Goal: Communication & Community: Answer question/provide support

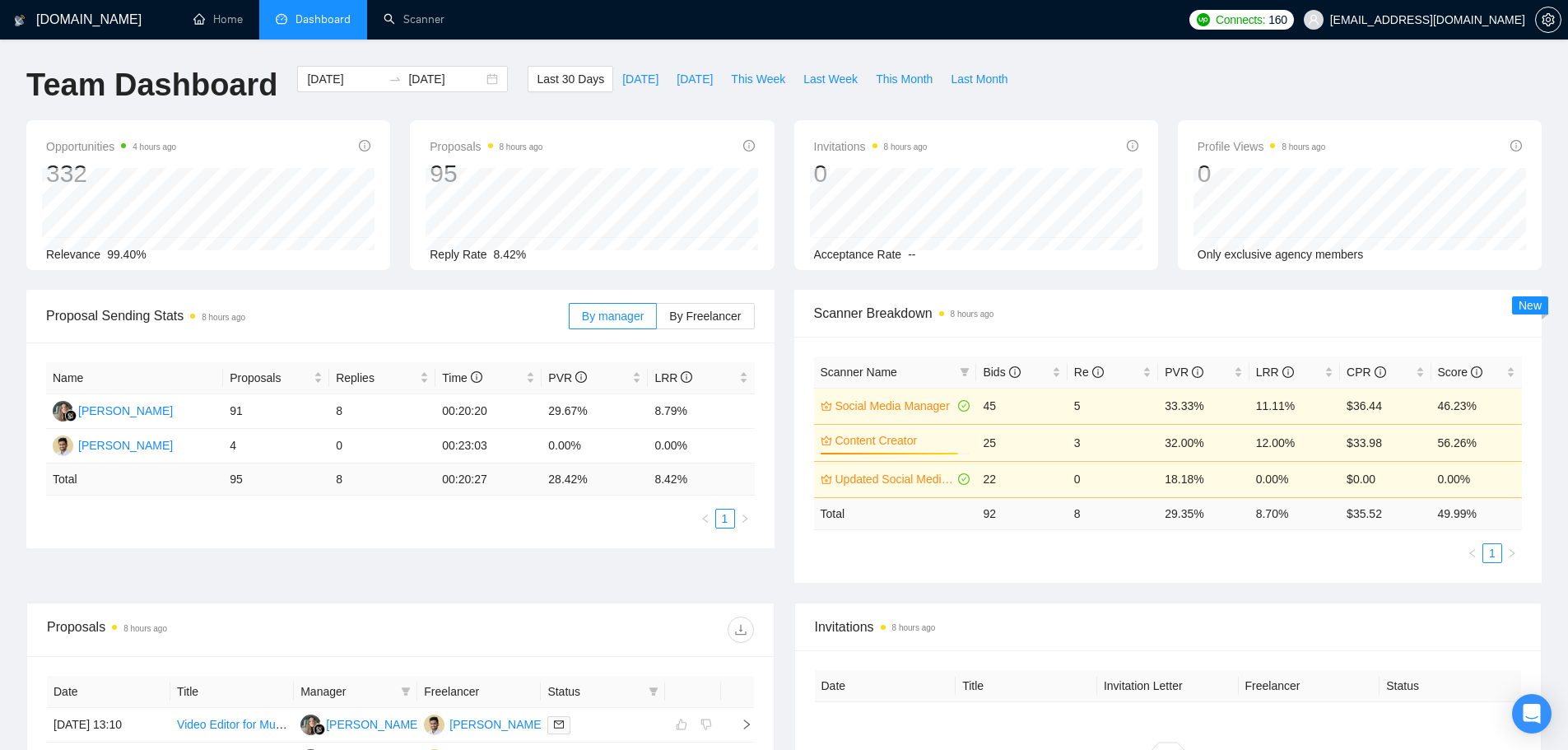
scroll to position [185, 0]
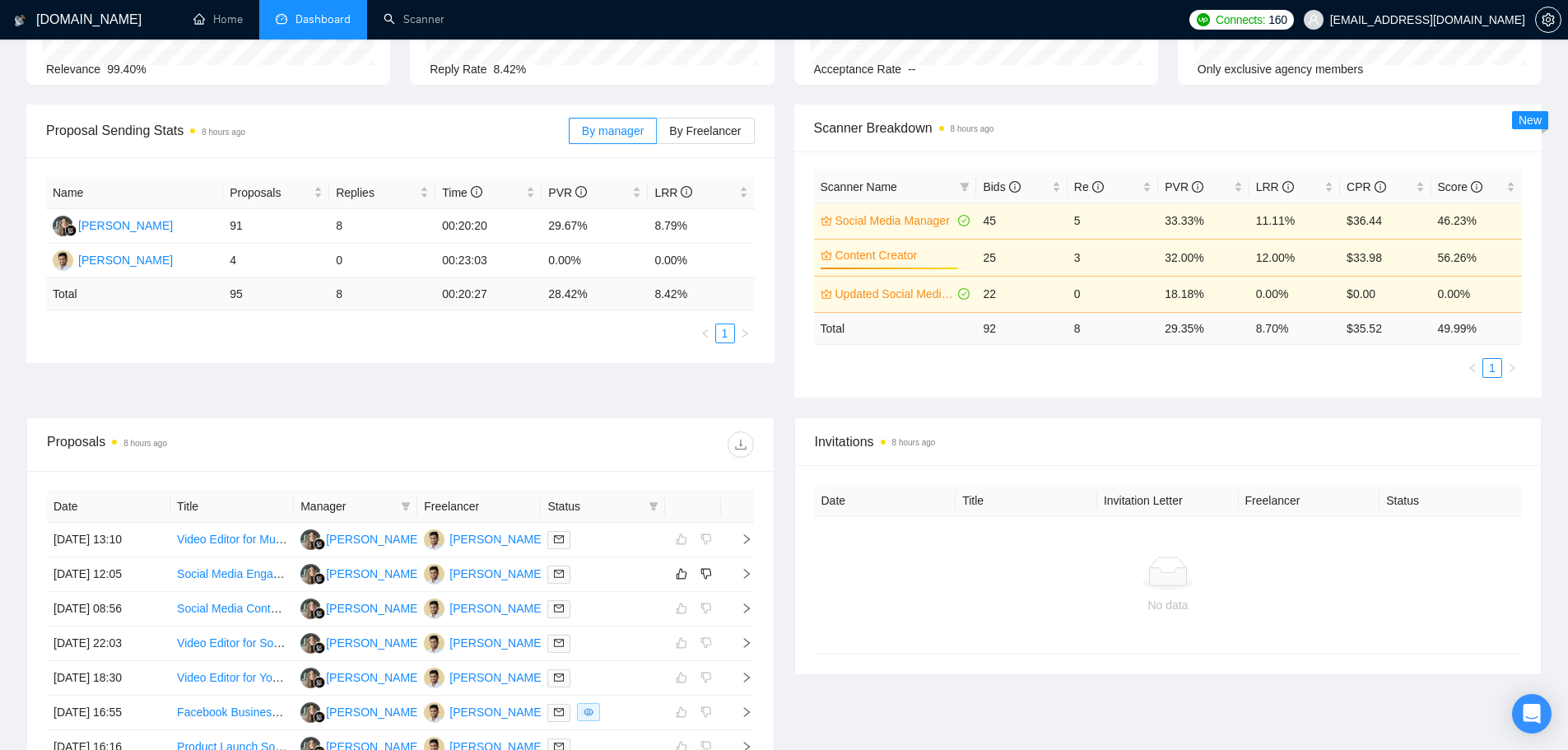
click at [291, 364] on div "Proposal Sending Stats 8 hours ago By manager By Freelancer Name Proposals Repl…" at bounding box center [784, 260] width 1536 height 313
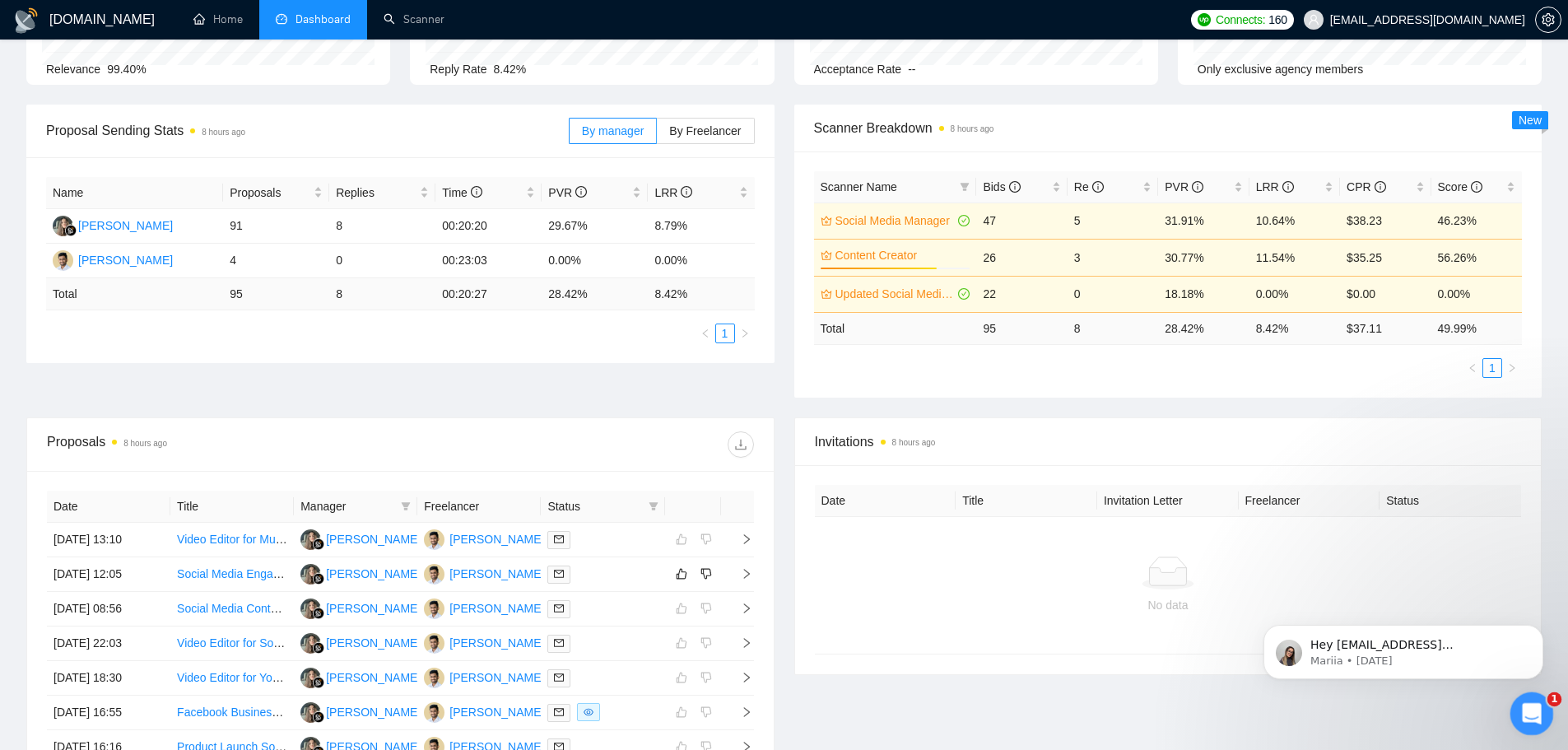
click at [1525, 709] on icon "Open Intercom Messenger" at bounding box center [1529, 711] width 27 height 27
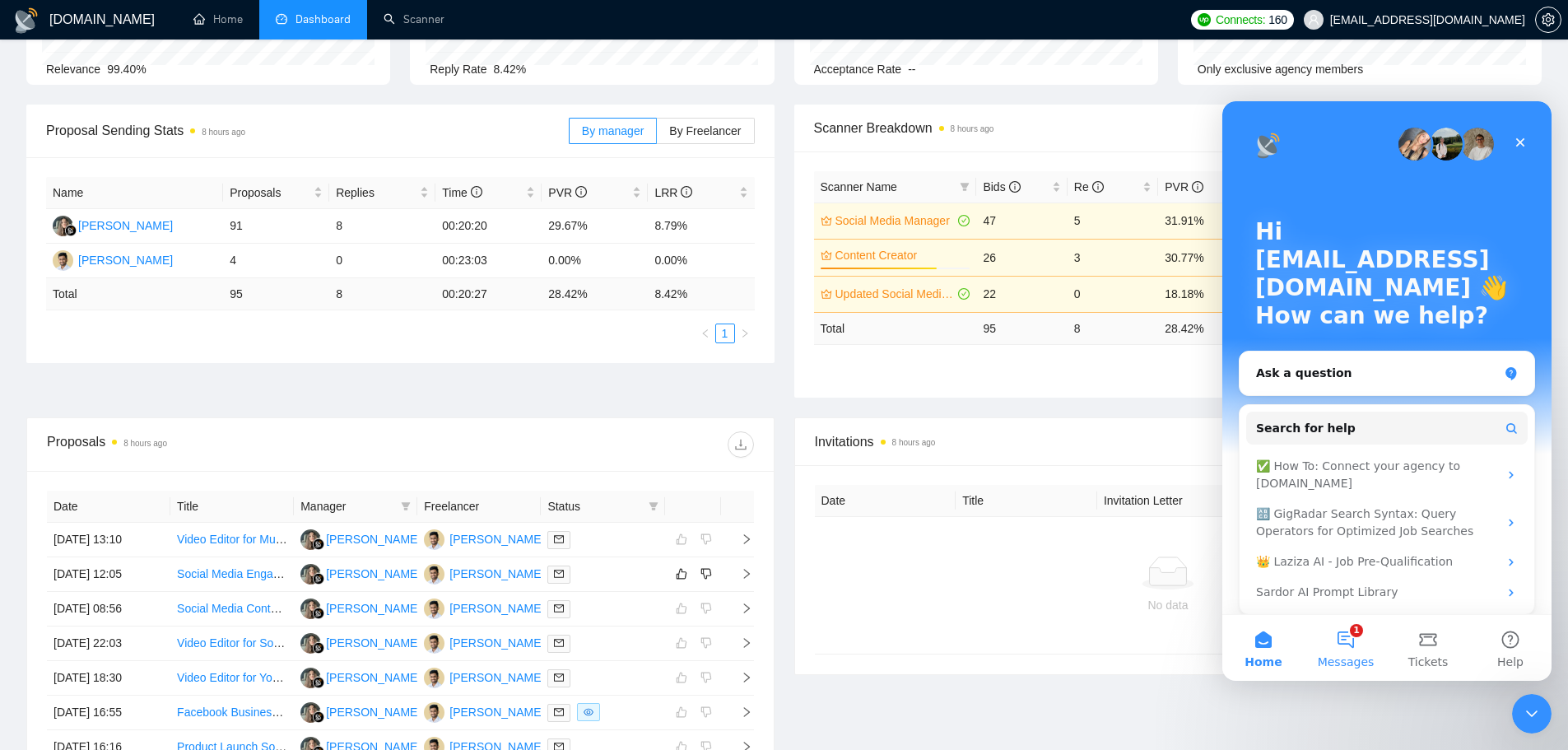
click at [1374, 657] on button "1 Messages" at bounding box center [1345, 647] width 82 height 66
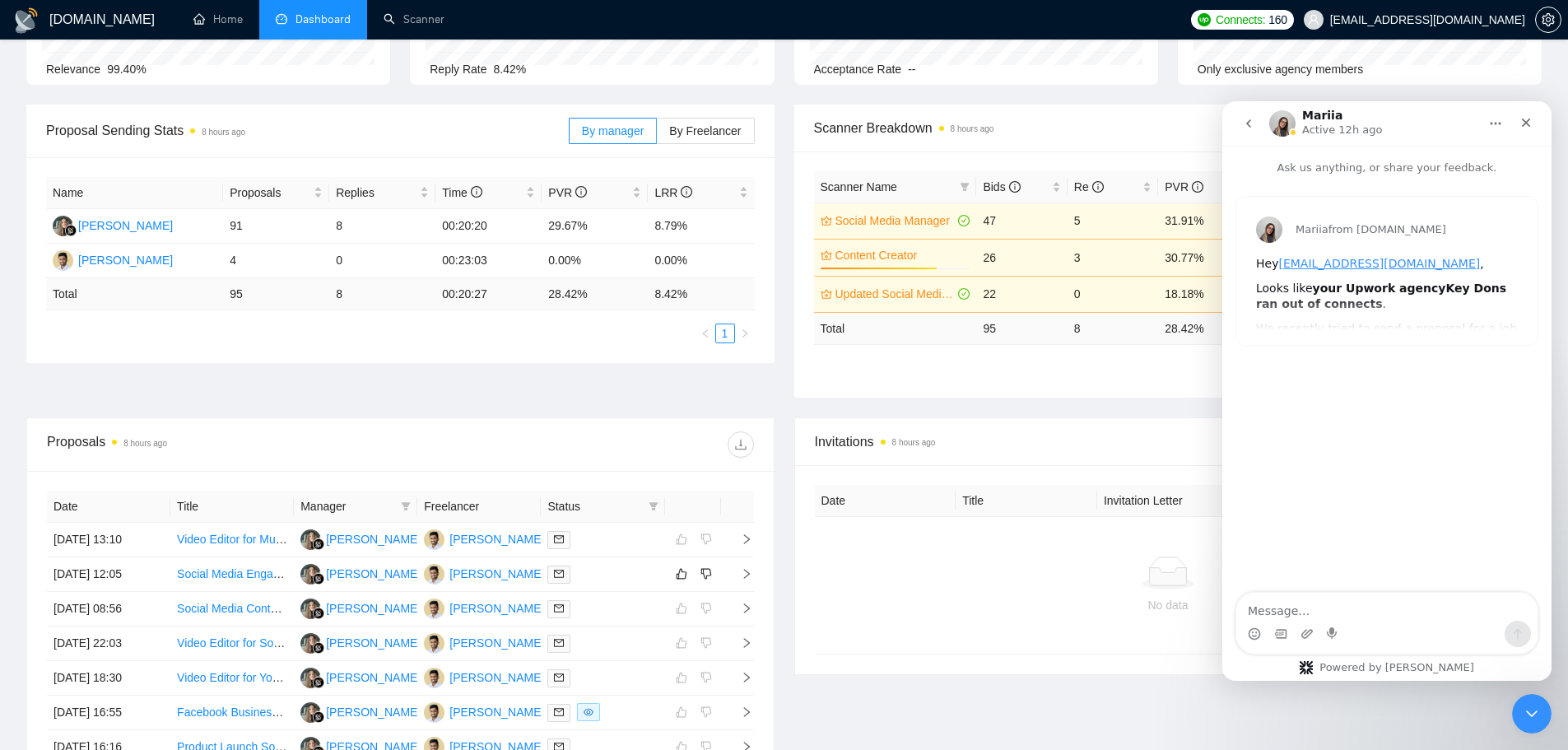
click at [1058, 381] on div "Scanner Name Bids Re PVR LRR CPR Score Social Media Manager 47 5 31.91% 10.64% …" at bounding box center [1169, 274] width 748 height 246
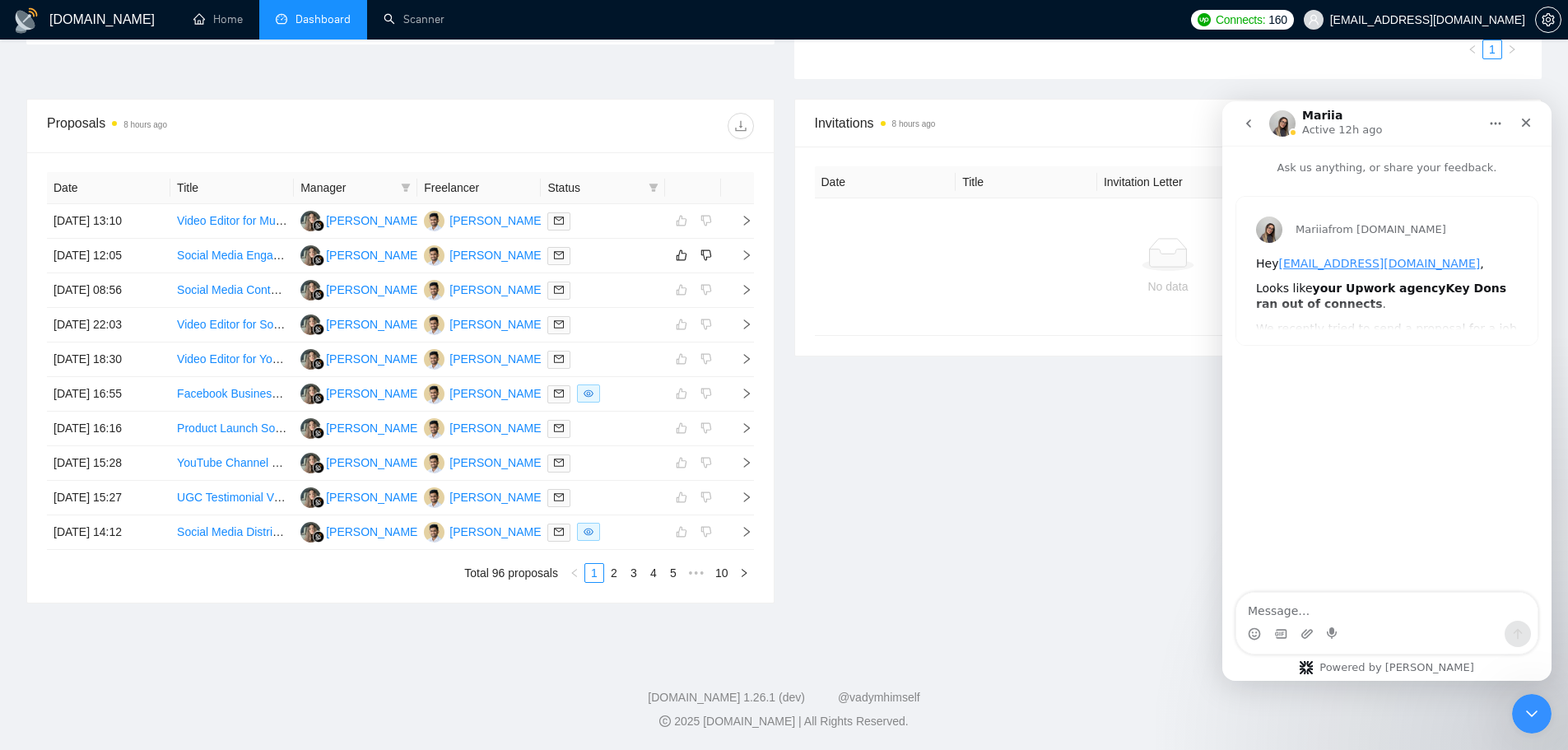
scroll to position [257, 0]
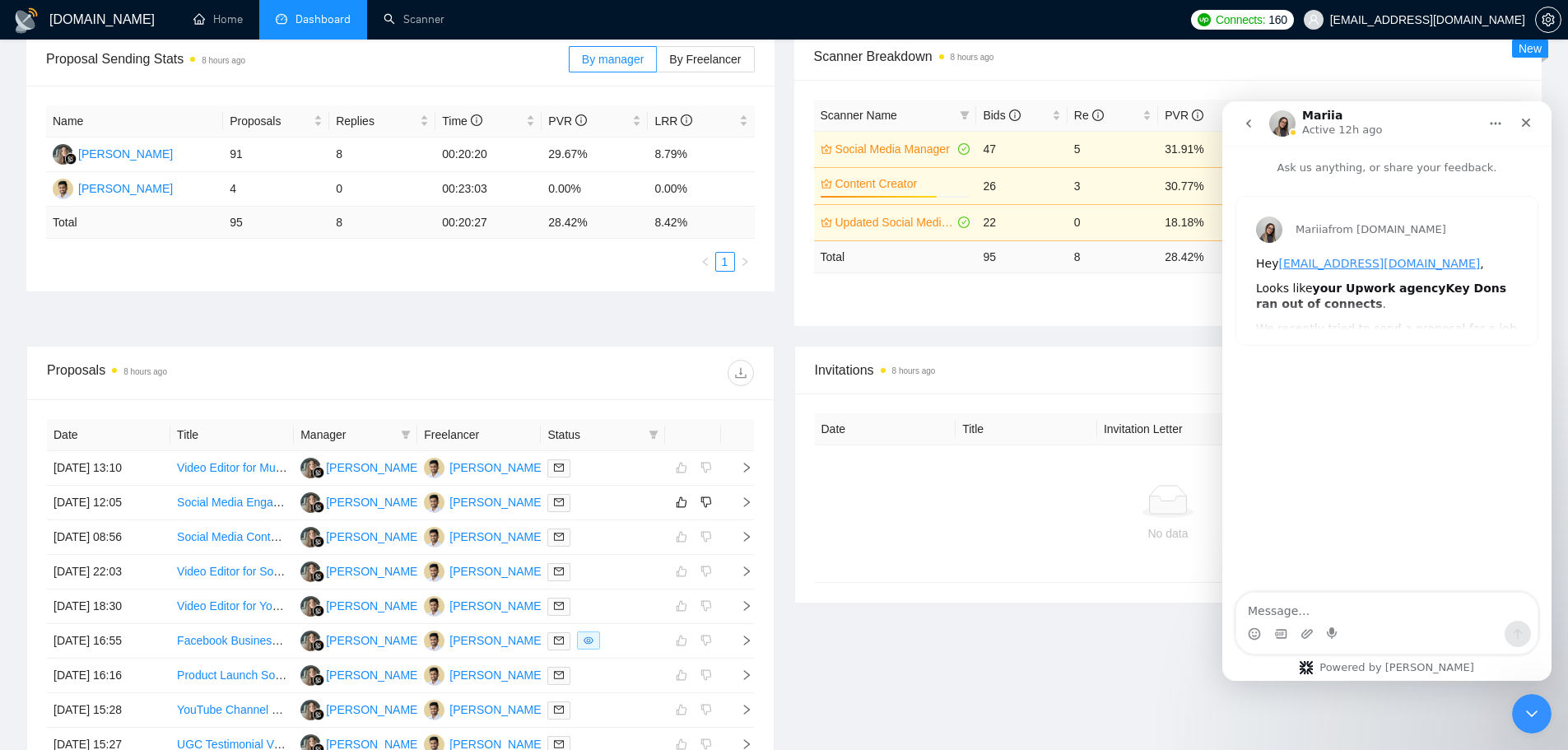
click at [1244, 121] on icon "go back" at bounding box center [1249, 124] width 13 height 13
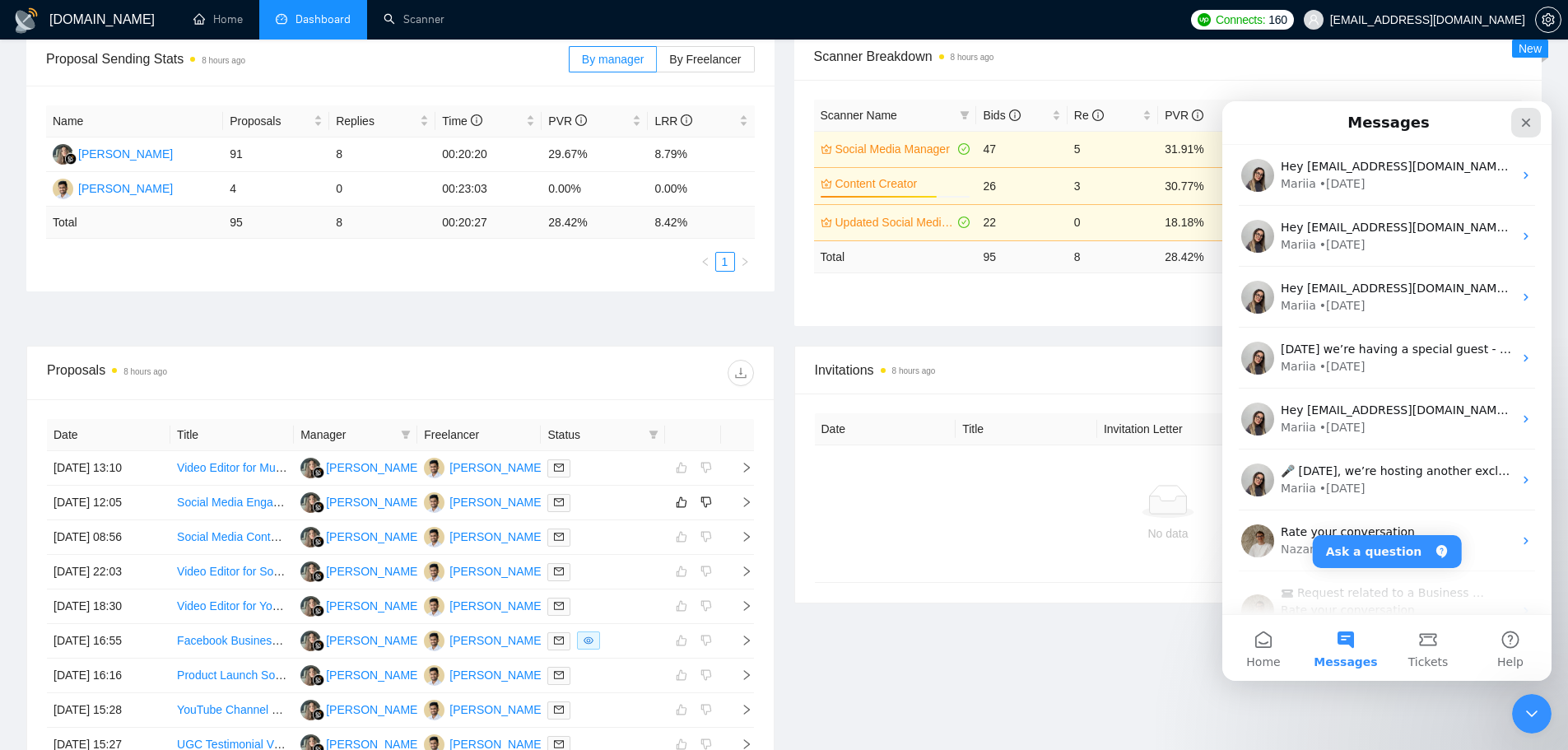
click at [1534, 114] on div "Close" at bounding box center [1526, 123] width 30 height 30
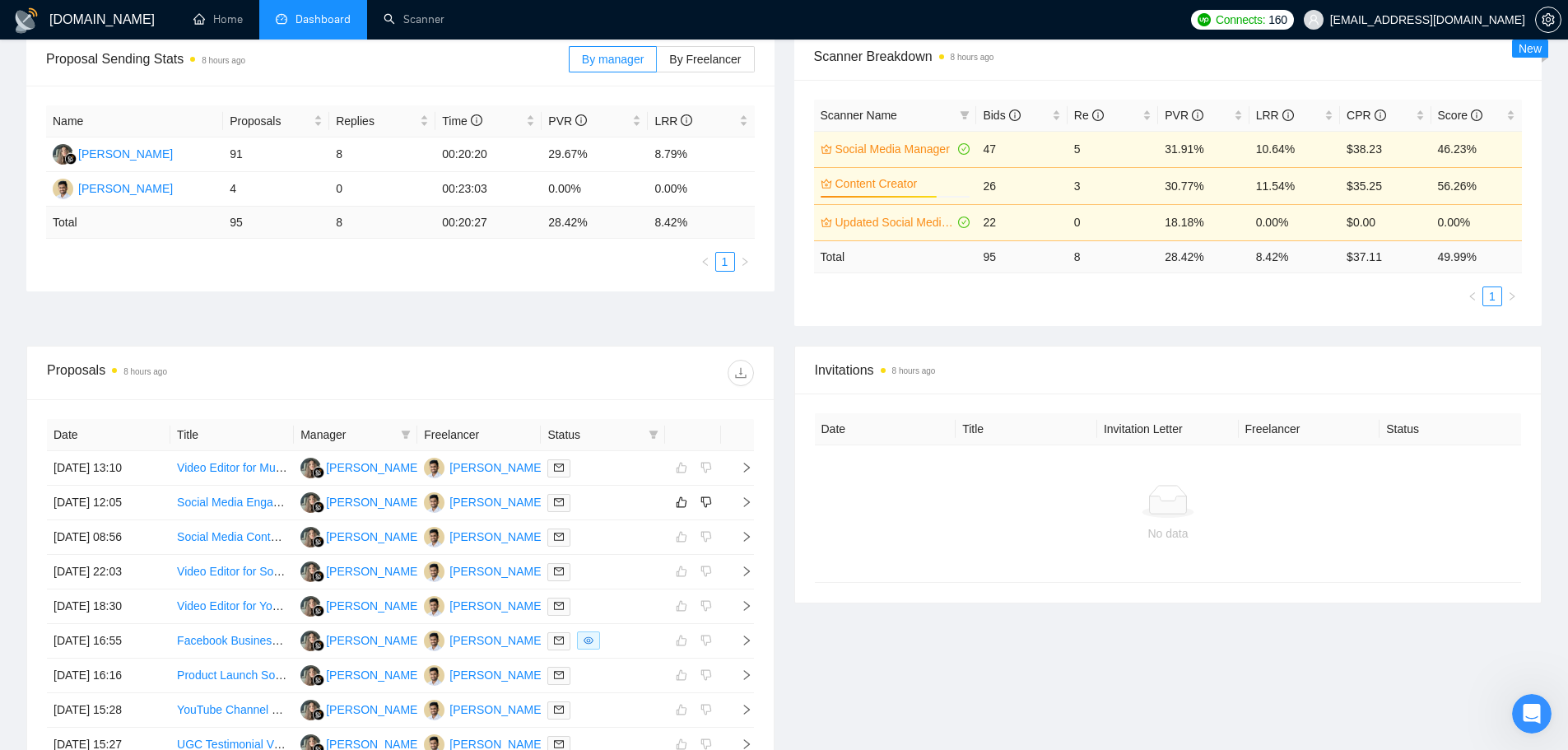
scroll to position [0, 0]
